Goal: Information Seeking & Learning: Learn about a topic

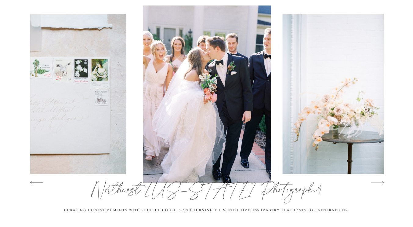
scroll to position [3, 0]
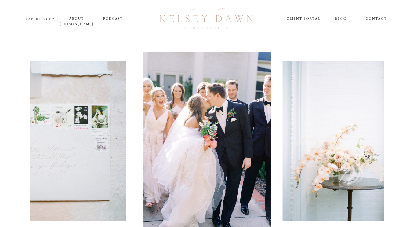
click at [50, 19] on nav "experience" at bounding box center [41, 18] width 30 height 5
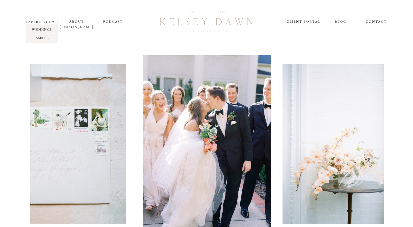
scroll to position [0, 0]
click at [47, 29] on p "weddings" at bounding box center [42, 29] width 32 height 5
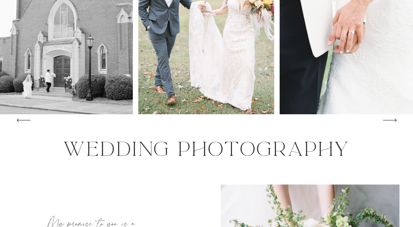
scroll to position [139, 0]
click at [390, 119] on icon at bounding box center [389, 120] width 19 height 18
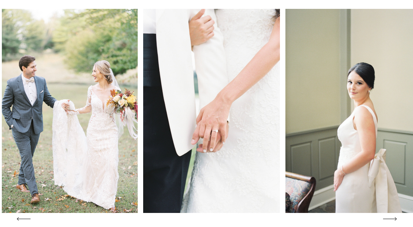
scroll to position [40, 0]
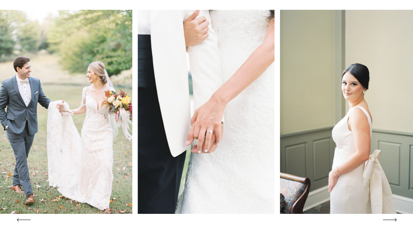
click at [387, 218] on icon at bounding box center [389, 219] width 19 height 18
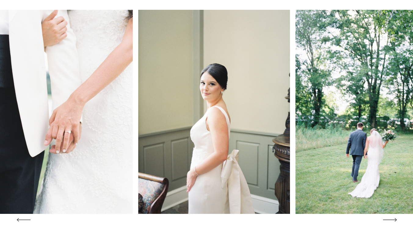
click at [387, 218] on icon at bounding box center [389, 219] width 19 height 18
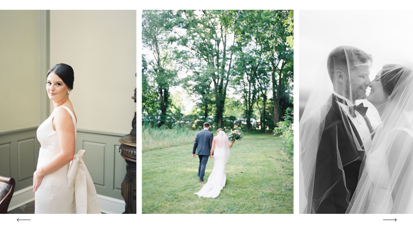
click at [387, 218] on icon at bounding box center [389, 219] width 19 height 18
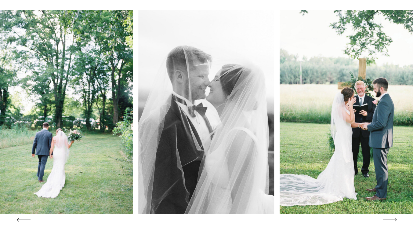
click at [387, 218] on icon at bounding box center [389, 219] width 19 height 18
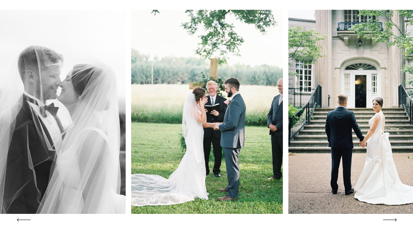
click at [387, 218] on icon at bounding box center [389, 219] width 19 height 18
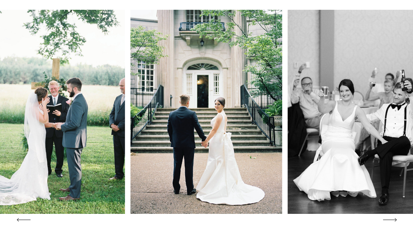
click at [387, 218] on icon at bounding box center [389, 219] width 19 height 18
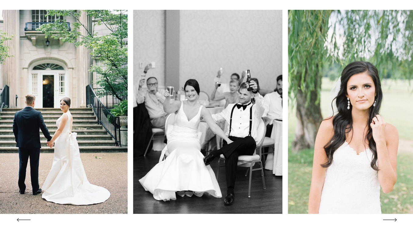
click at [387, 218] on icon at bounding box center [389, 219] width 19 height 18
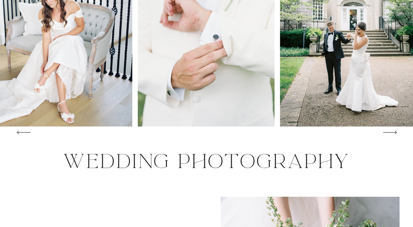
scroll to position [0, 0]
